Goal: Information Seeking & Learning: Learn about a topic

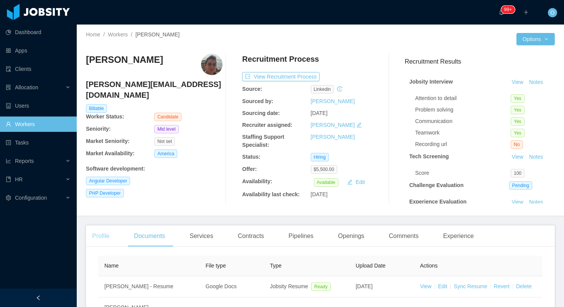
click at [109, 229] on div "Profile" at bounding box center [101, 236] width 30 height 21
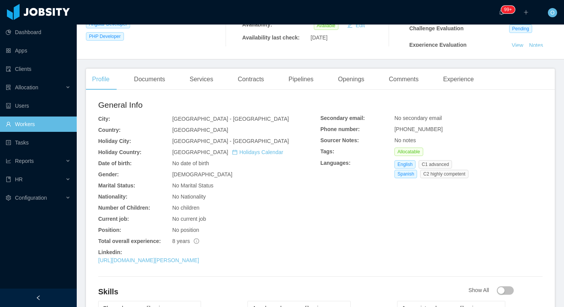
scroll to position [203, 0]
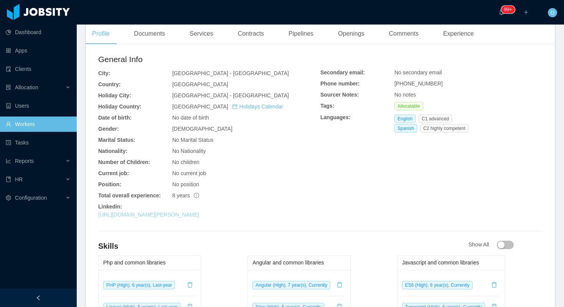
click at [173, 216] on link "https://www.linkedin.com/in/raul-luna" at bounding box center [148, 215] width 101 height 6
click at [456, 39] on div "Experience" at bounding box center [458, 33] width 43 height 21
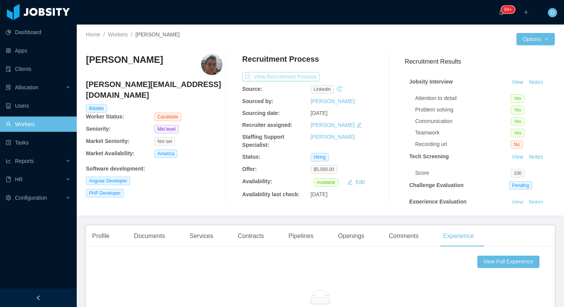
click at [288, 78] on button "View Recruitment Process" at bounding box center [281, 76] width 78 height 9
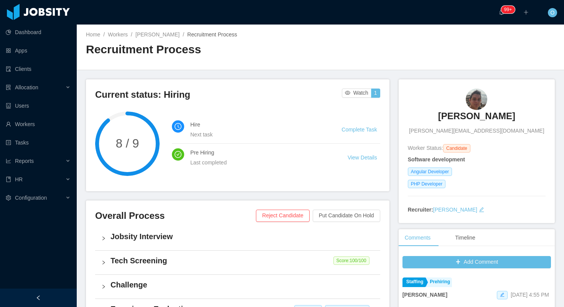
click at [150, 31] on div "Home / Workers / Raúl Luna / Recruitment Process /" at bounding box center [203, 35] width 234 height 8
click at [149, 35] on link "Raúl Luna" at bounding box center [157, 34] width 44 height 6
click at [150, 39] on div "Home / Workers / Raúl Luna / Recruitment Process / Recruitment Process" at bounding box center [203, 47] width 234 height 33
click at [150, 36] on link "Raúl Luna" at bounding box center [157, 34] width 44 height 6
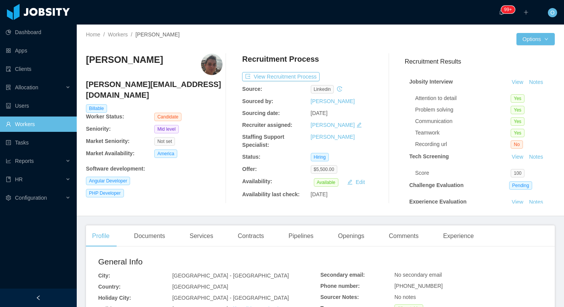
scroll to position [61, 0]
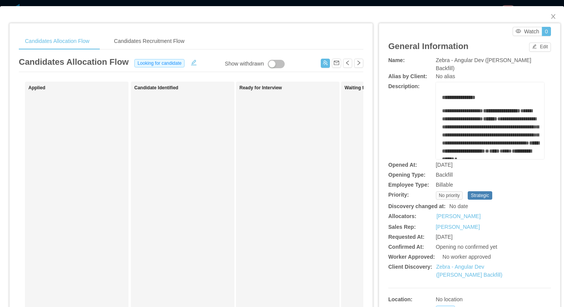
scroll to position [74, 0]
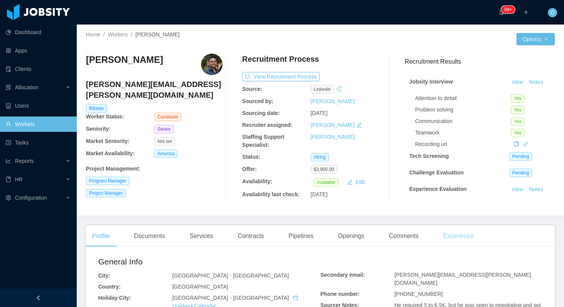
click at [457, 233] on div "Experience" at bounding box center [458, 236] width 43 height 21
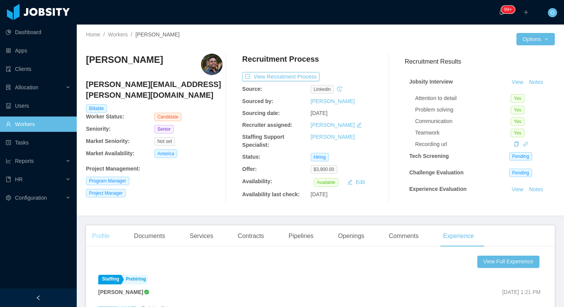
click at [107, 243] on div "Profile" at bounding box center [101, 236] width 30 height 21
